Goal: Task Accomplishment & Management: Manage account settings

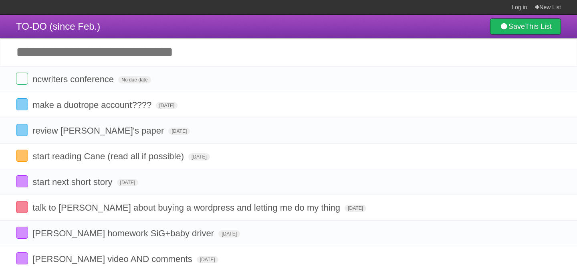
scroll to position [116, 0]
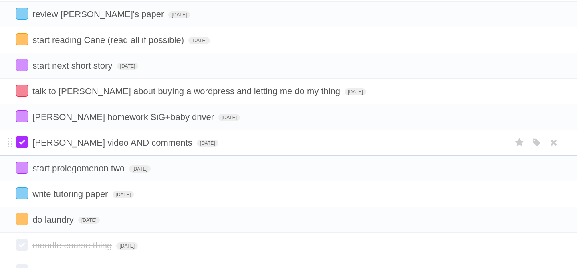
click at [24, 148] on label at bounding box center [22, 142] width 12 height 12
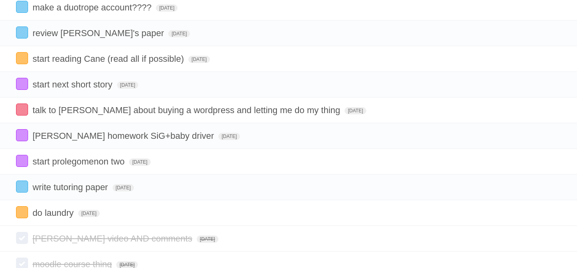
scroll to position [95, 0]
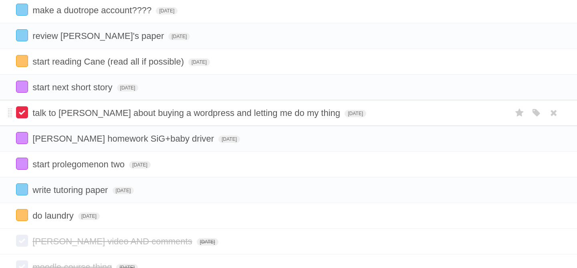
click at [27, 117] on label at bounding box center [22, 112] width 12 height 12
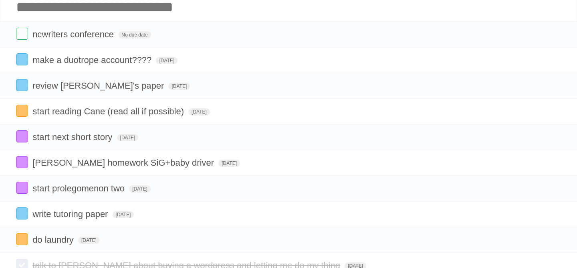
scroll to position [41, 0]
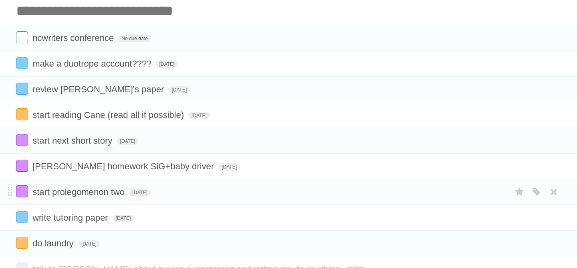
click at [139, 198] on form "start prolegomenon two [DATE] White Red Blue Green Purple Orange" at bounding box center [288, 191] width 545 height 13
click at [140, 196] on span "[DATE]" at bounding box center [140, 192] width 22 height 7
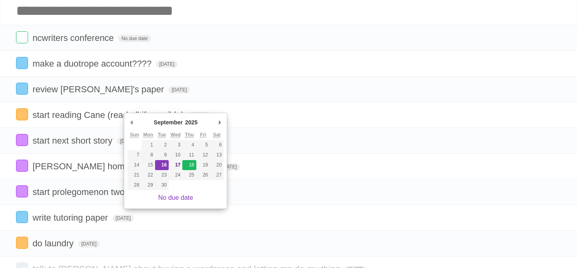
type span "[DATE]"
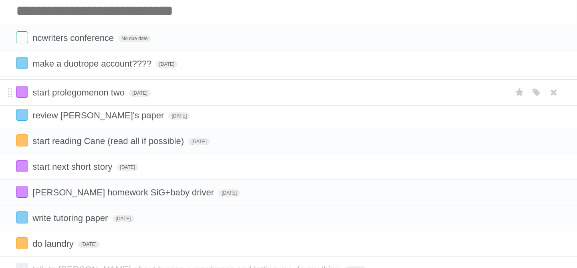
drag, startPoint x: 10, startPoint y: 195, endPoint x: 9, endPoint y: 103, distance: 92.1
click at [168, 118] on span "[DATE]" at bounding box center [179, 115] width 22 height 7
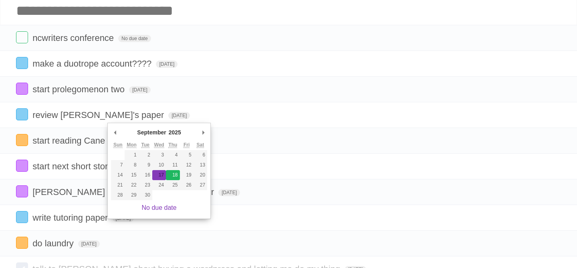
type span "[DATE]"
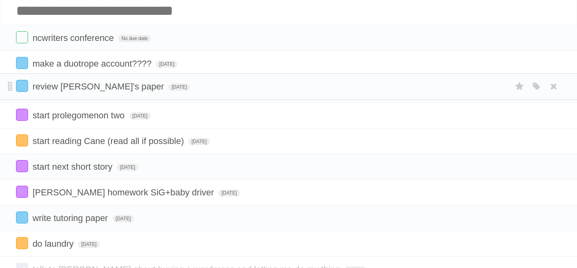
drag, startPoint x: 11, startPoint y: 119, endPoint x: 11, endPoint y: 88, distance: 30.8
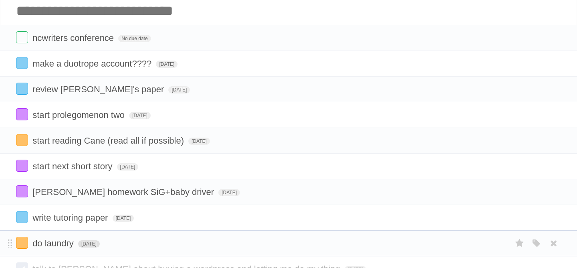
click at [91, 247] on span "[DATE]" at bounding box center [89, 243] width 22 height 7
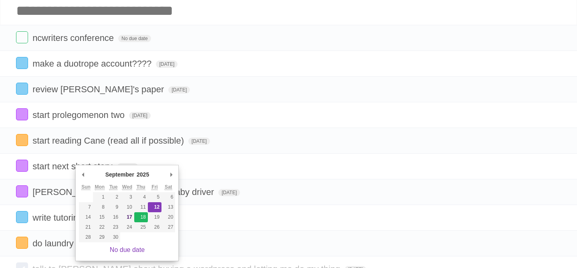
type span "[DATE]"
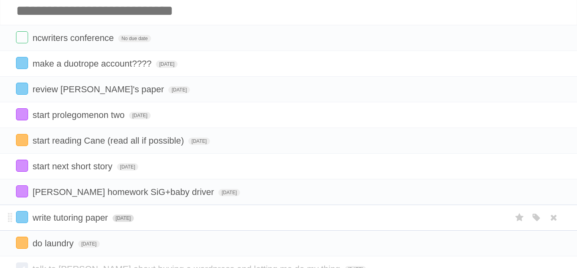
click at [134, 221] on span "[DATE]" at bounding box center [124, 217] width 22 height 7
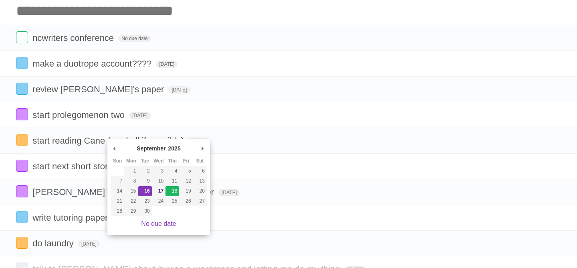
type span "[DATE]"
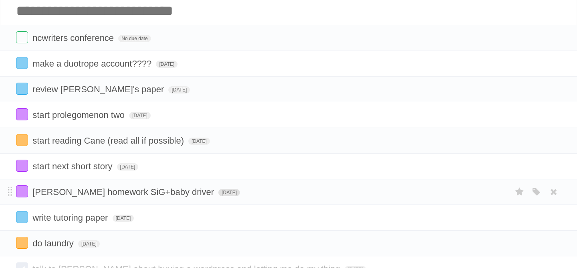
click at [218, 196] on span "[DATE]" at bounding box center [229, 192] width 22 height 7
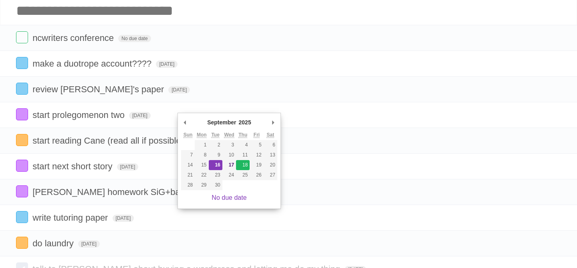
type span "[DATE]"
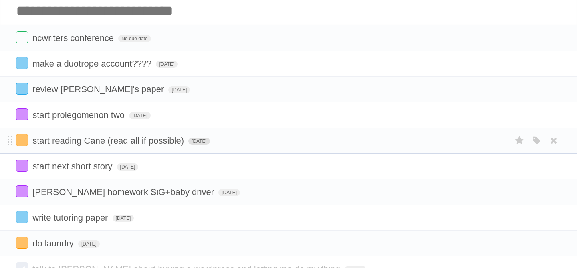
click at [196, 145] on span "[DATE]" at bounding box center [199, 140] width 22 height 7
click at [191, 144] on span "[DATE]" at bounding box center [199, 140] width 22 height 7
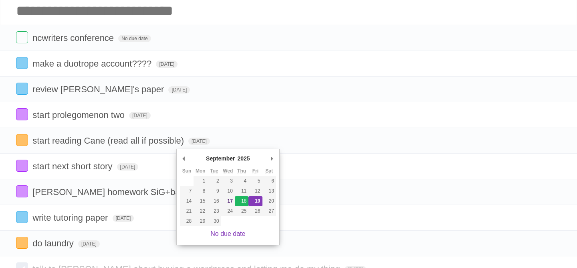
type span "[DATE]"
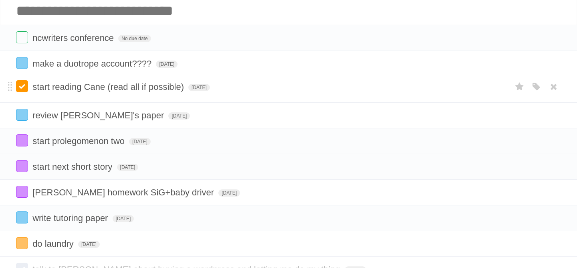
drag, startPoint x: 9, startPoint y: 143, endPoint x: 18, endPoint y: 86, distance: 57.5
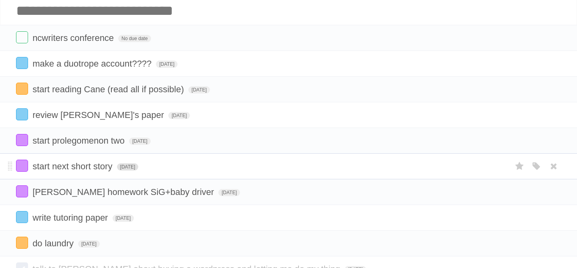
click at [139, 170] on span "[DATE]" at bounding box center [128, 166] width 22 height 7
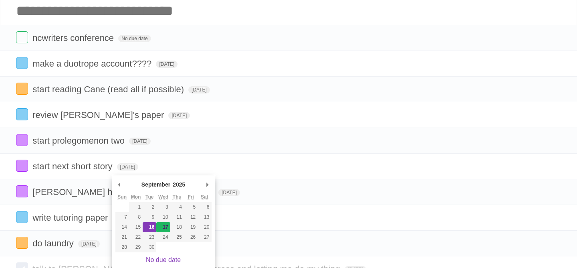
type span "[DATE]"
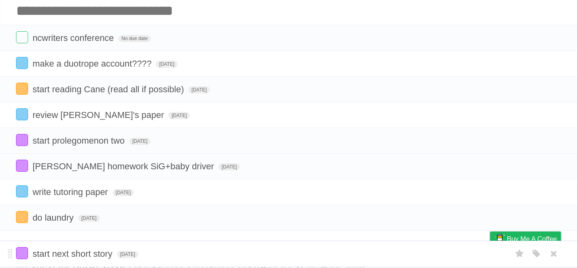
drag, startPoint x: 10, startPoint y: 168, endPoint x: 5, endPoint y: 251, distance: 82.7
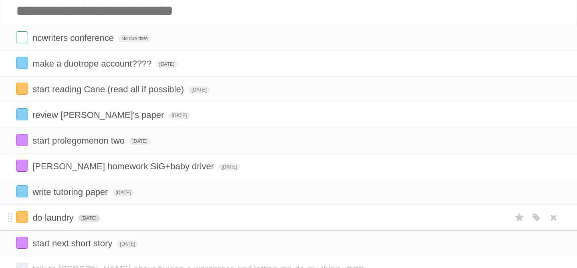
click at [87, 221] on span "[DATE]" at bounding box center [89, 217] width 22 height 7
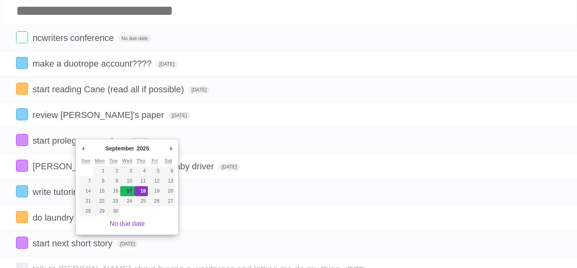
type span "[DATE]"
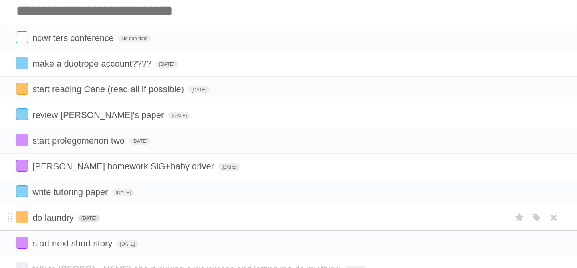
click at [82, 221] on span "[DATE]" at bounding box center [89, 217] width 22 height 7
click at [100, 221] on span "[DATE]" at bounding box center [89, 217] width 22 height 7
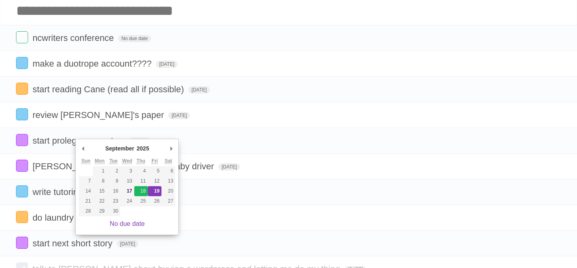
type span "[DATE]"
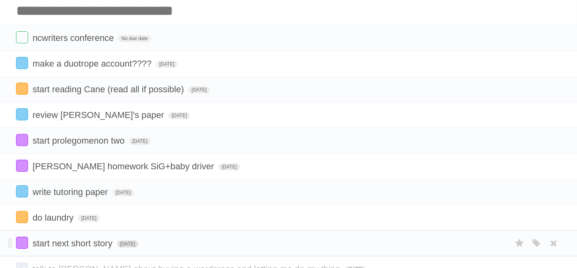
click at [136, 247] on span "[DATE]" at bounding box center [128, 243] width 22 height 7
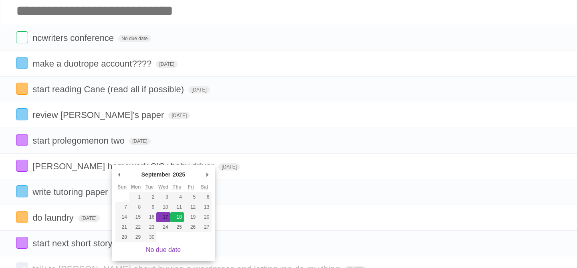
type span "[DATE]"
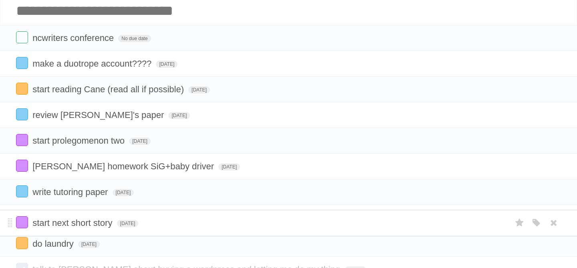
drag, startPoint x: 10, startPoint y: 246, endPoint x: 14, endPoint y: 221, distance: 25.5
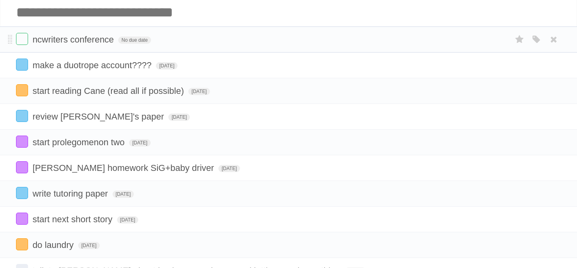
scroll to position [40, 0]
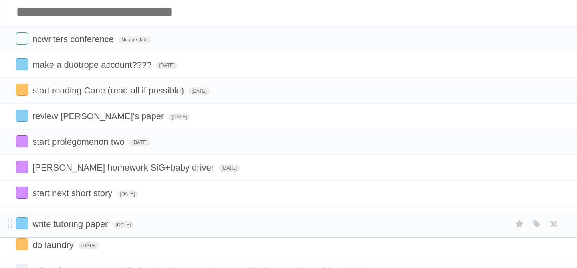
drag, startPoint x: 12, startPoint y: 199, endPoint x: 14, endPoint y: 225, distance: 26.9
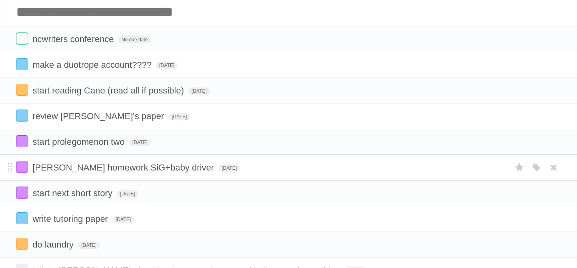
click at [5, 173] on li "[PERSON_NAME] homework SiG+baby driver [DATE] White Red Blue Green Purple Orange" at bounding box center [288, 167] width 577 height 26
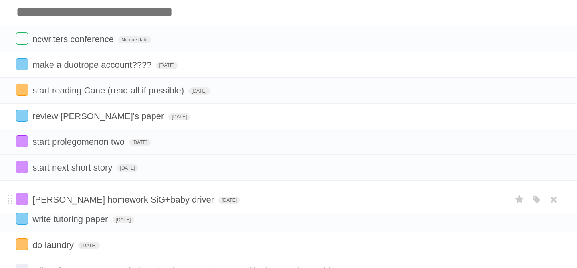
drag, startPoint x: 12, startPoint y: 170, endPoint x: 14, endPoint y: 198, distance: 28.1
